Goal: Task Accomplishment & Management: Manage account settings

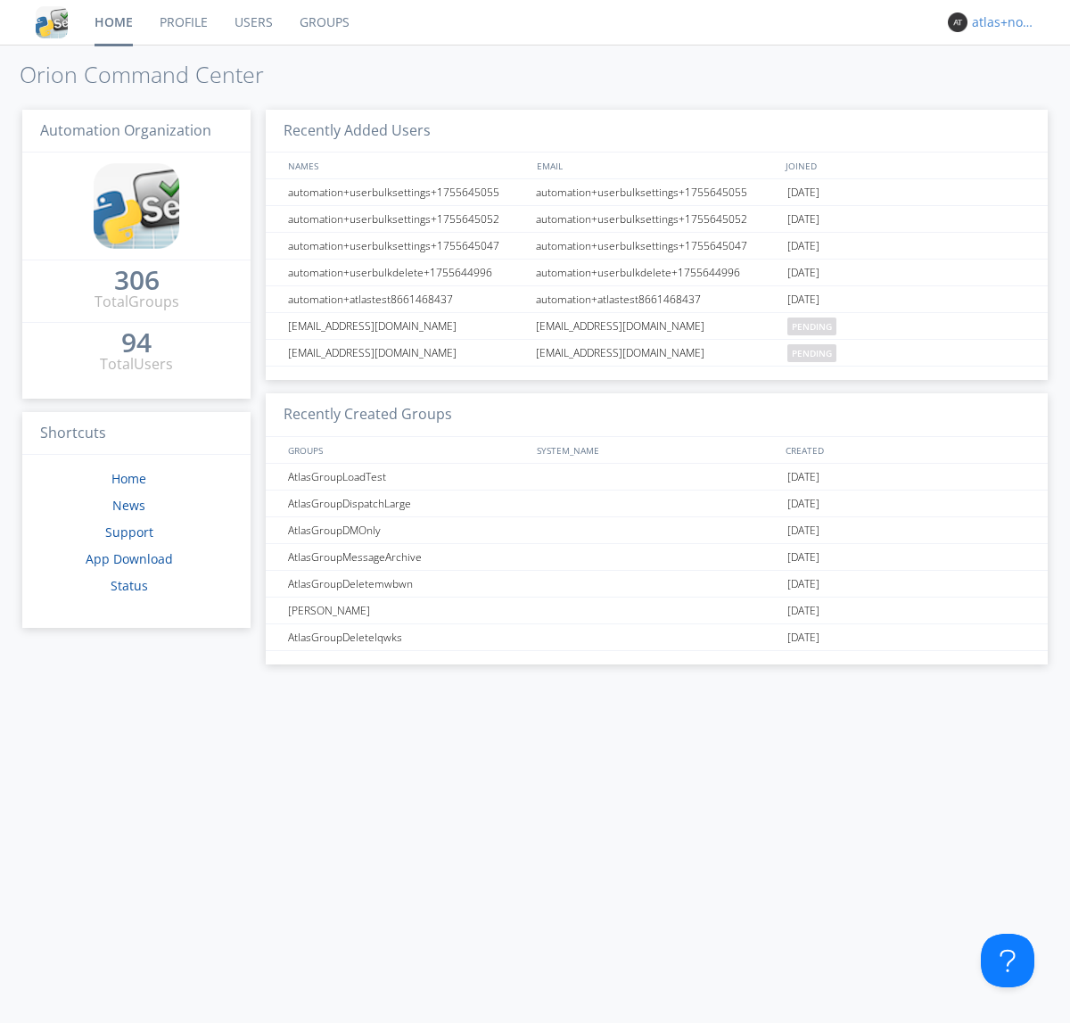
click at [1001, 22] on div "atlas+nodispatch" at bounding box center [1005, 22] width 67 height 18
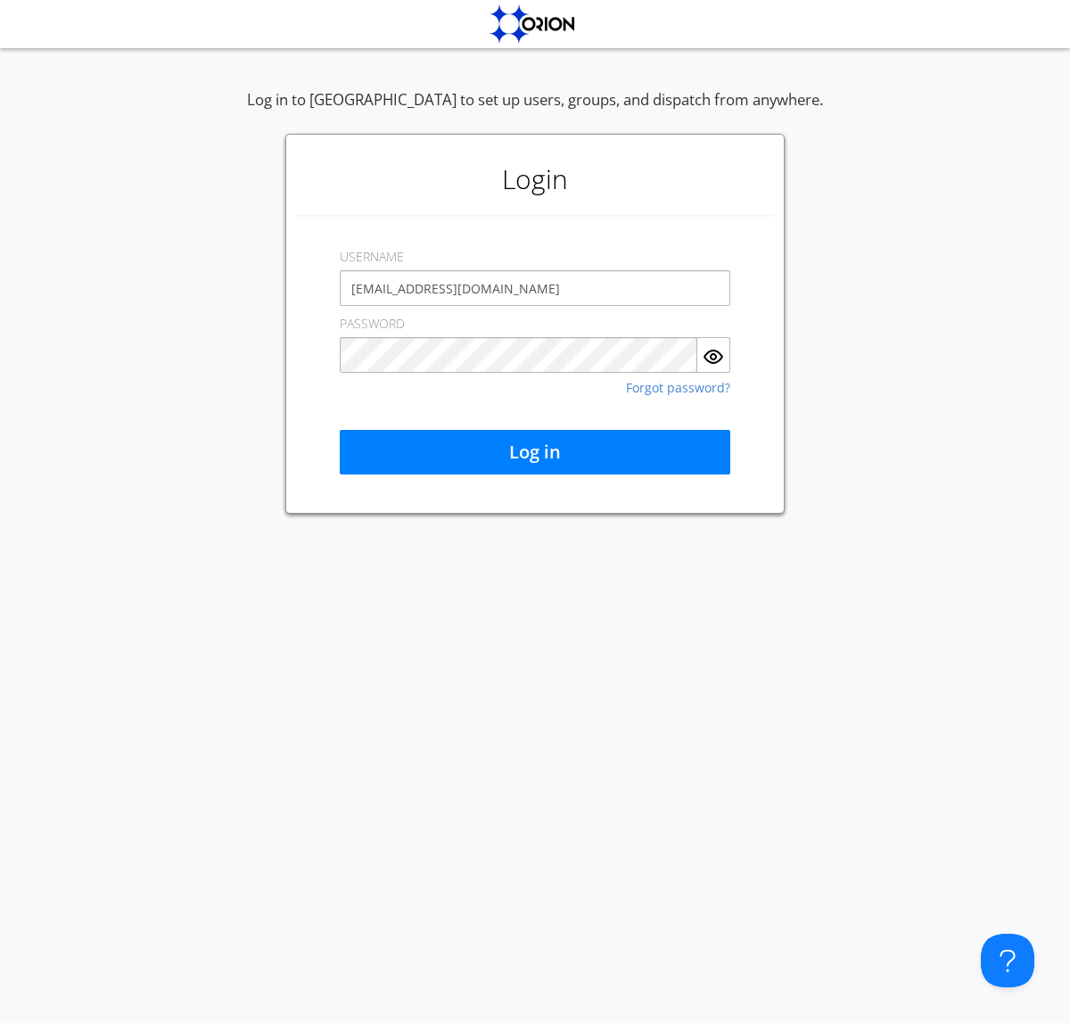
type input "[EMAIL_ADDRESS][DOMAIN_NAME]"
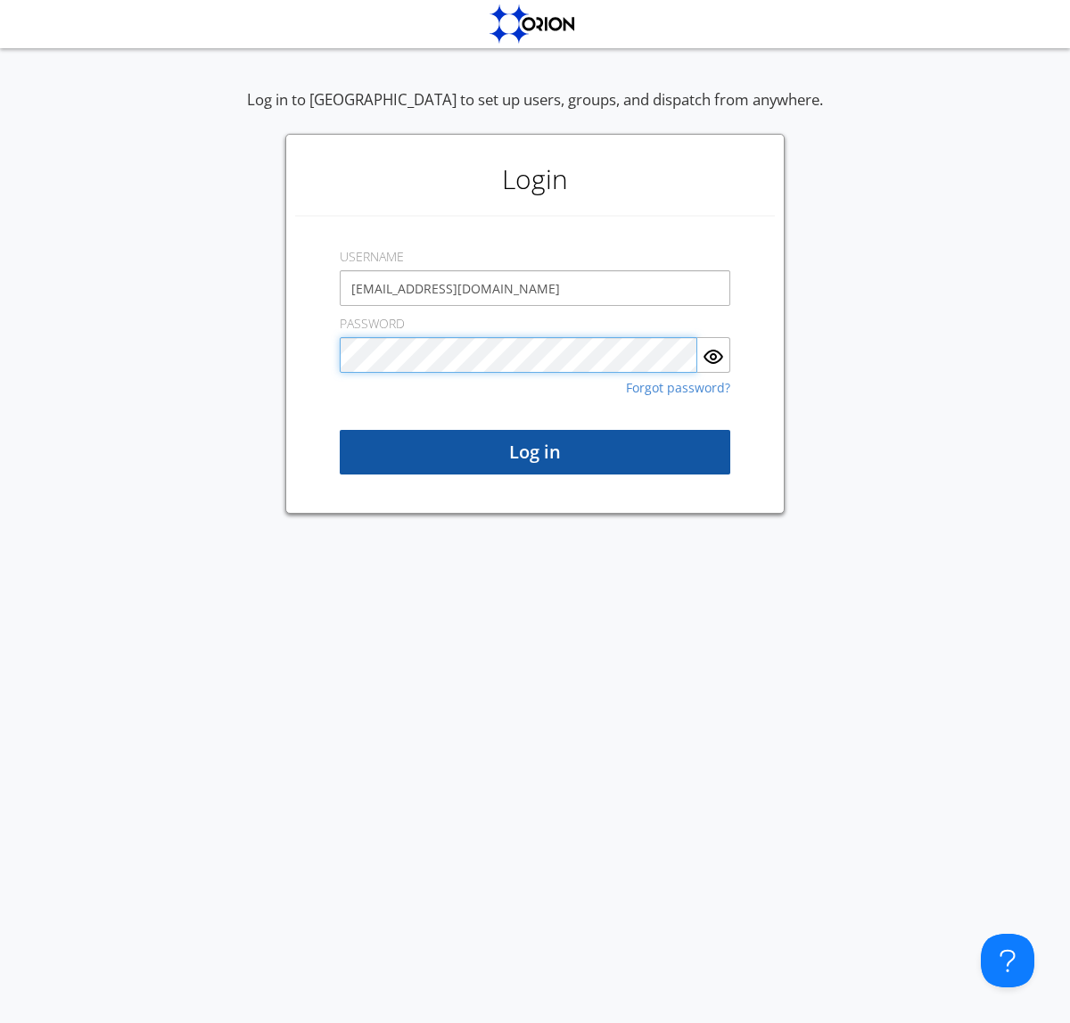
click at [535, 452] on button "Log in" at bounding box center [535, 452] width 391 height 45
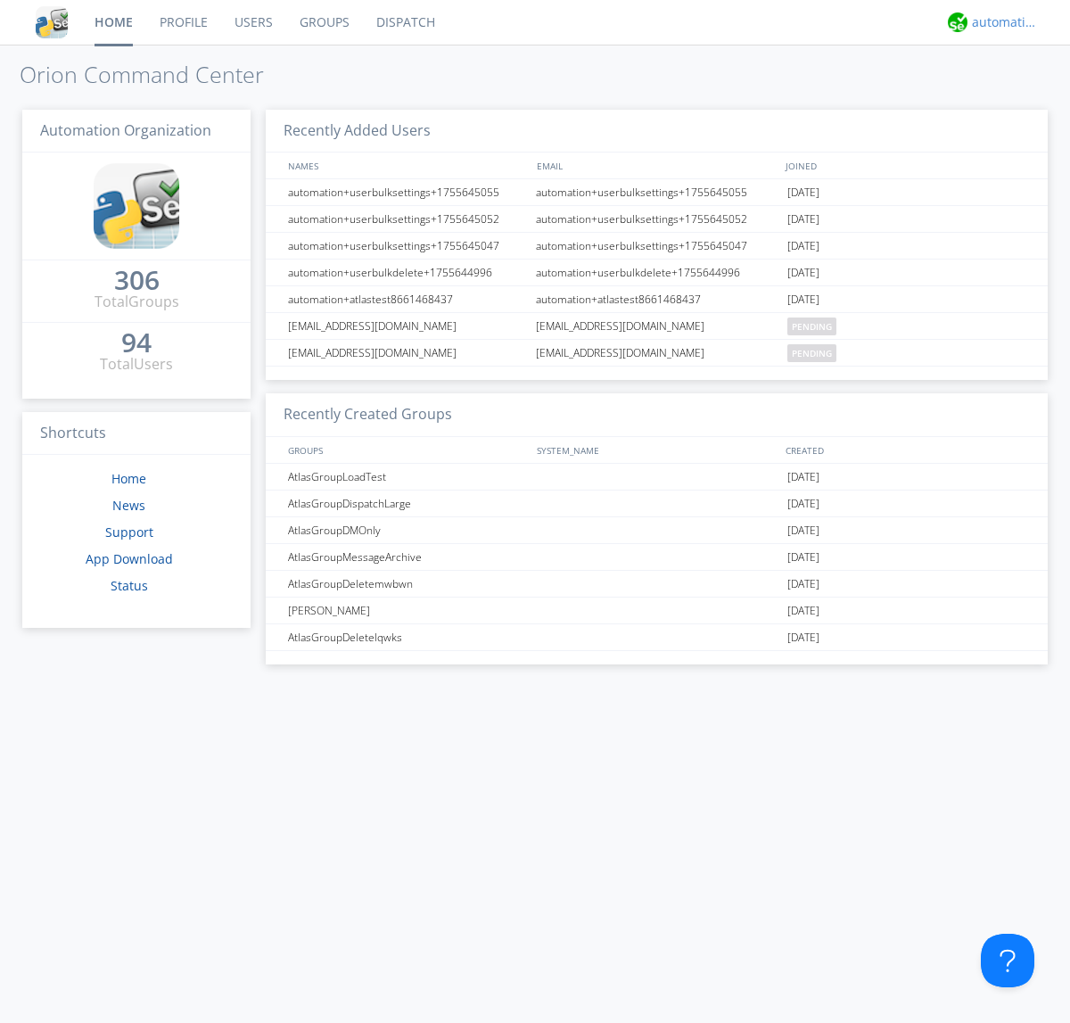
click at [1001, 22] on div "automation+atlas" at bounding box center [1005, 22] width 67 height 18
click at [1014, 94] on div "Log Out" at bounding box center [1014, 94] width 92 height 32
